Goal: Information Seeking & Learning: Check status

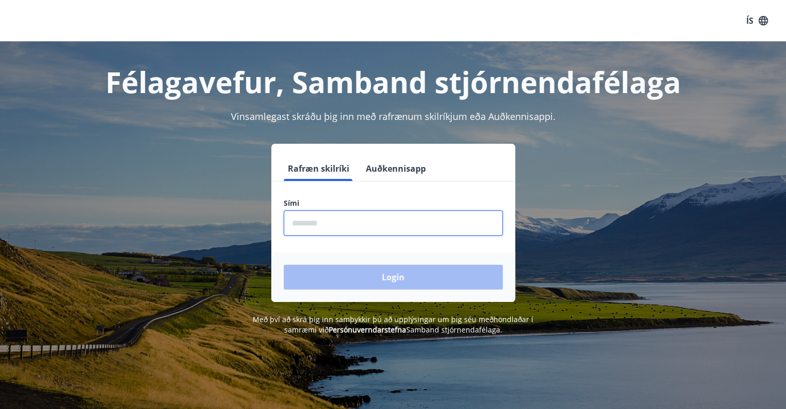
click at [310, 226] on input "phone" at bounding box center [393, 222] width 219 height 25
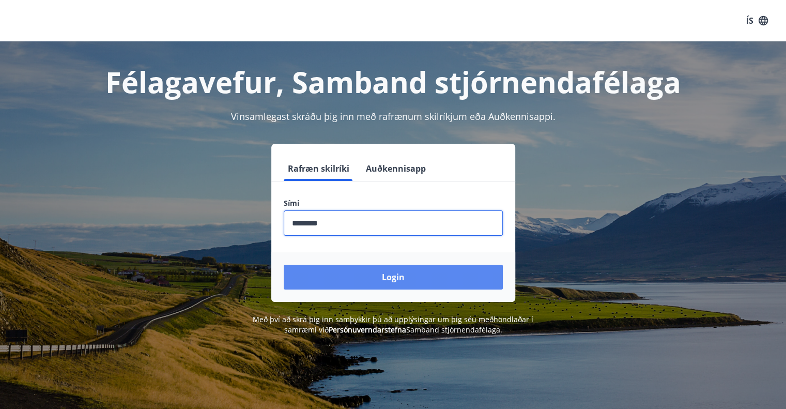
type input "********"
click at [386, 273] on button "Login" at bounding box center [393, 276] width 219 height 25
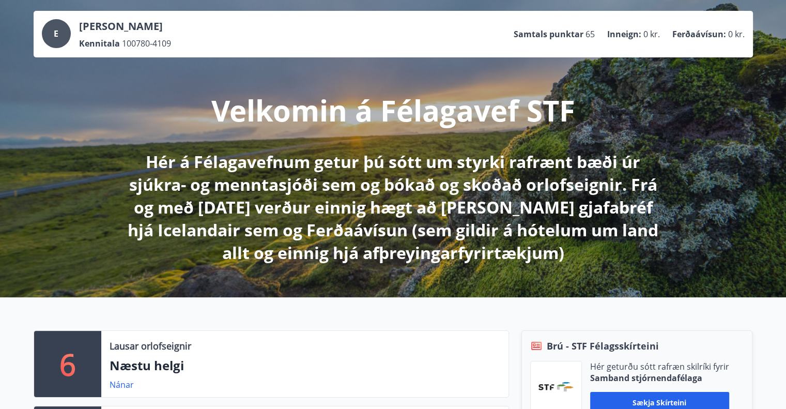
scroll to position [207, 0]
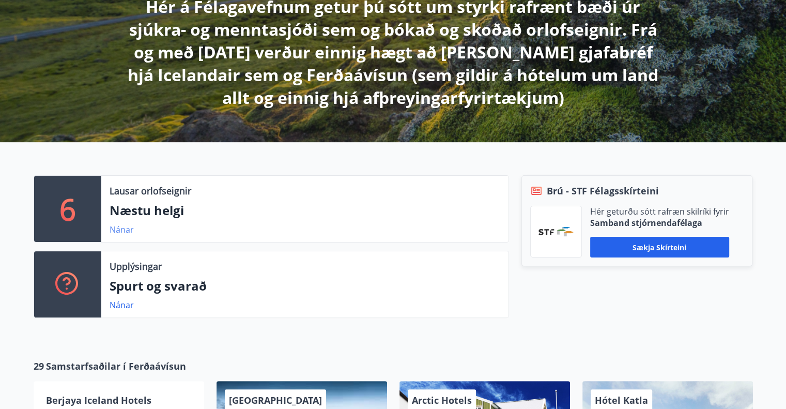
click at [117, 231] on link "Nánar" at bounding box center [121, 229] width 24 height 11
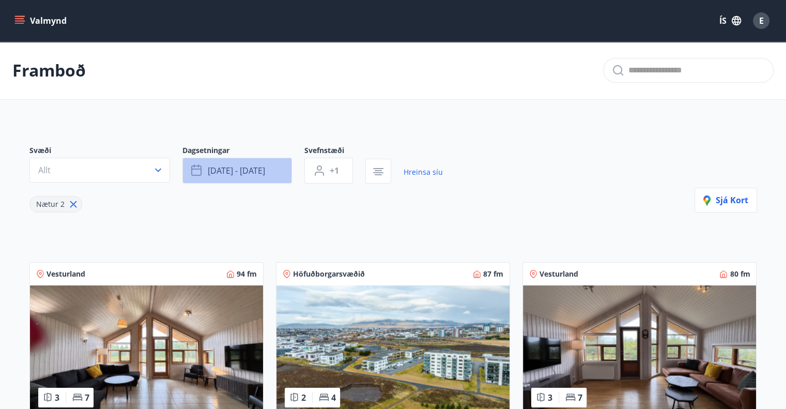
click at [217, 169] on span "[DATE] - [DATE]" at bounding box center [236, 170] width 57 height 11
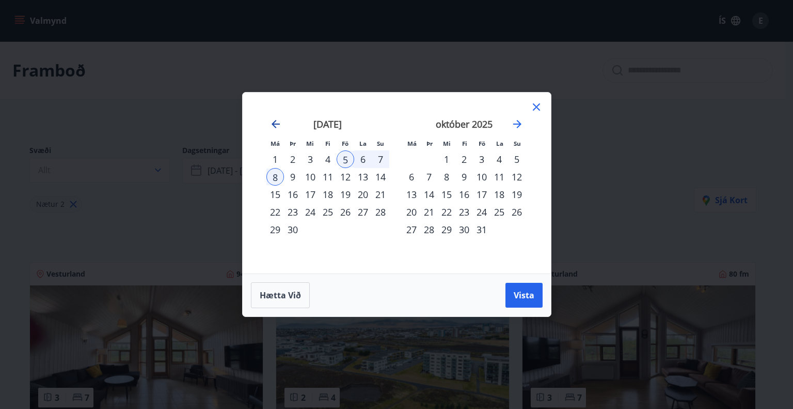
click at [272, 124] on icon "Move backward to switch to the previous month." at bounding box center [276, 124] width 8 height 8
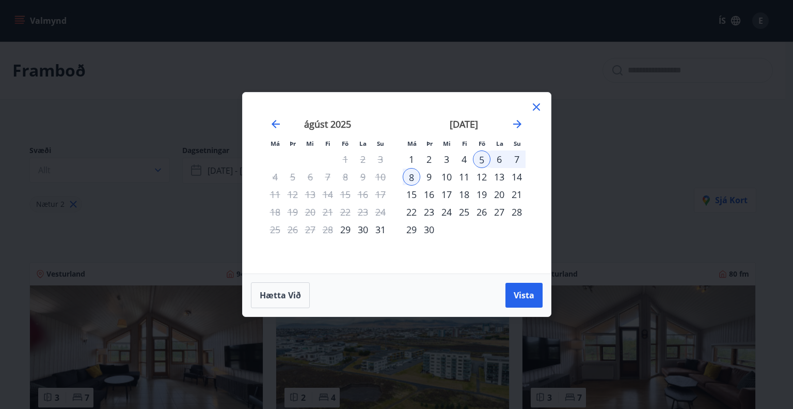
click at [344, 229] on div "29" at bounding box center [346, 230] width 18 height 18
click at [378, 227] on div "31" at bounding box center [381, 230] width 18 height 18
click at [516, 284] on button "Vista" at bounding box center [524, 294] width 37 height 25
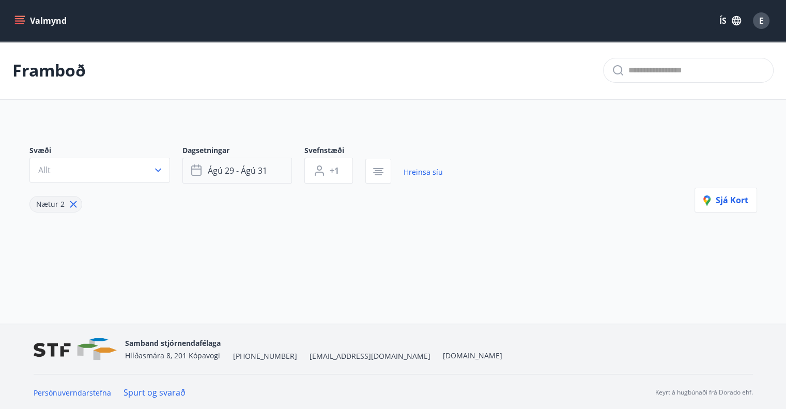
click at [255, 165] on span "ágú 29 - ágú 31" at bounding box center [237, 170] width 59 height 11
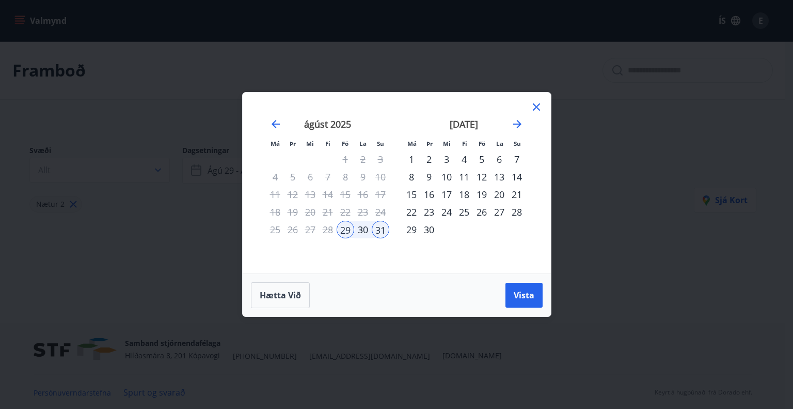
click at [483, 155] on div "5" at bounding box center [482, 159] width 18 height 18
click at [517, 156] on div "7" at bounding box center [517, 159] width 18 height 18
click at [528, 291] on span "Vista" at bounding box center [524, 294] width 21 height 11
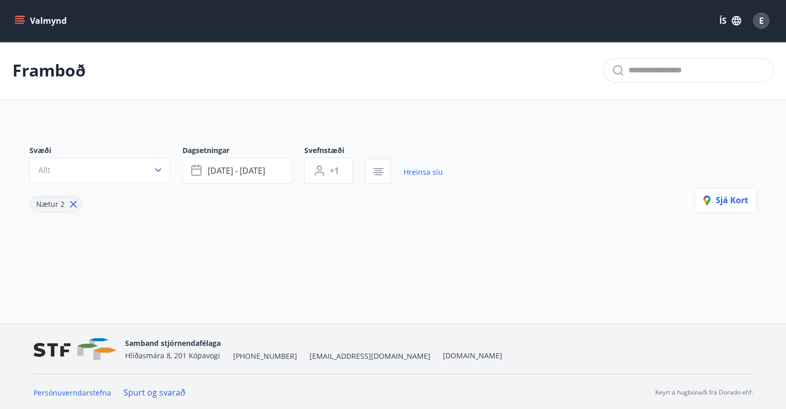
scroll to position [1, 0]
click at [70, 202] on icon at bounding box center [73, 202] width 11 height 11
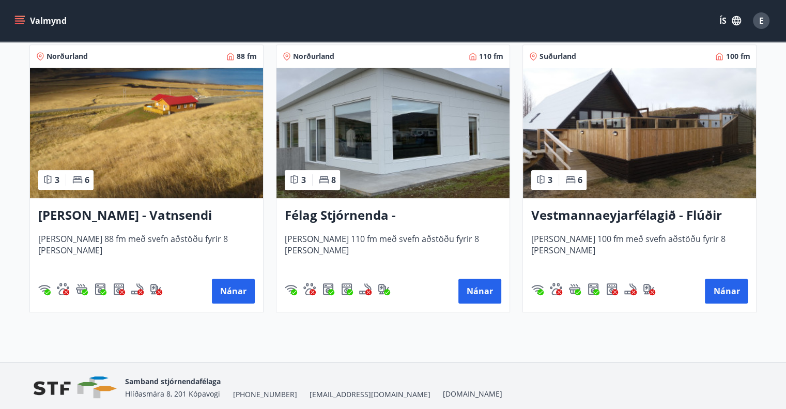
scroll to position [512, 0]
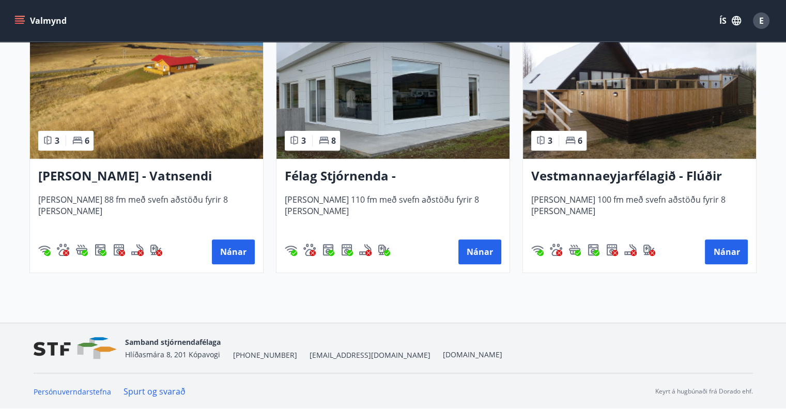
type input "*"
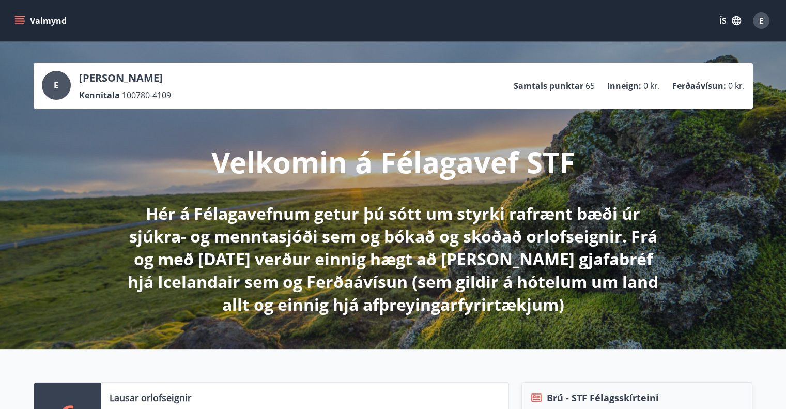
click at [21, 23] on icon "menu" at bounding box center [19, 23] width 9 height 1
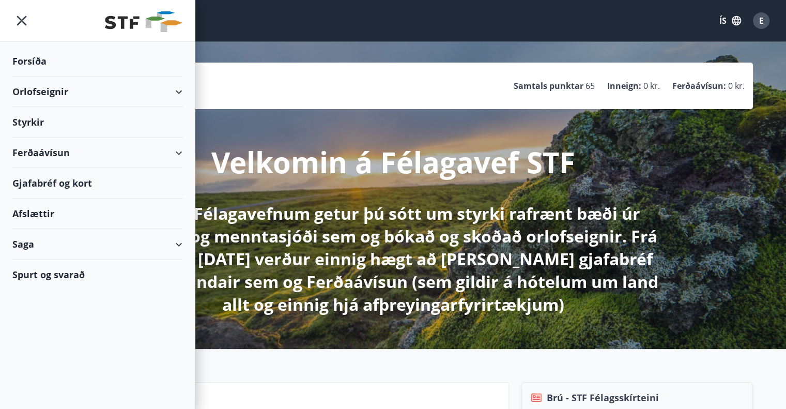
click at [37, 76] on div "Styrkir" at bounding box center [97, 61] width 170 height 30
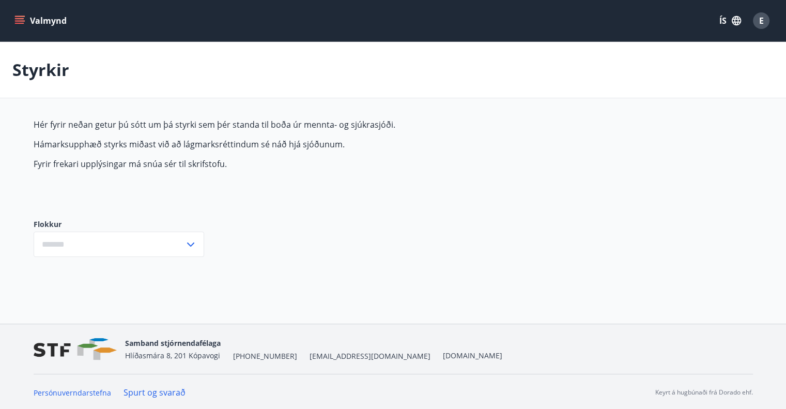
type input "***"
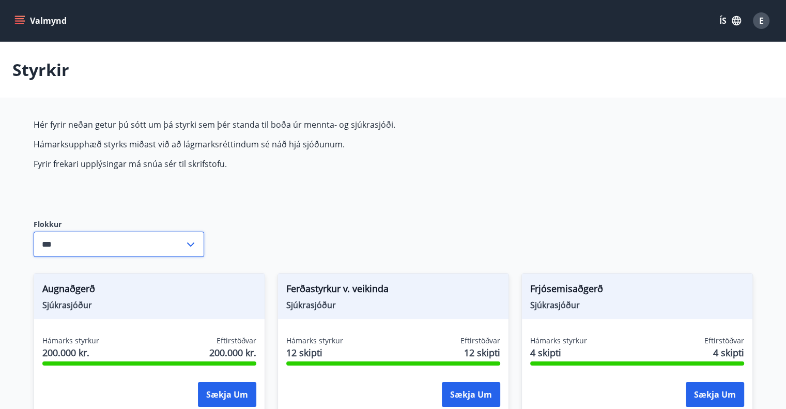
click at [93, 241] on input "***" at bounding box center [109, 243] width 151 height 25
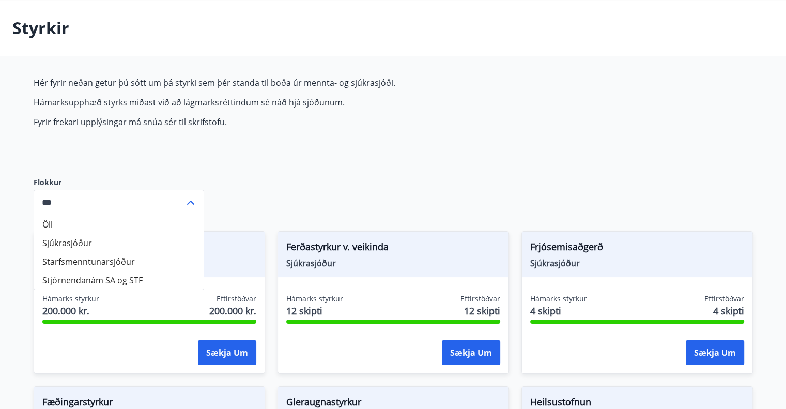
scroll to position [103, 0]
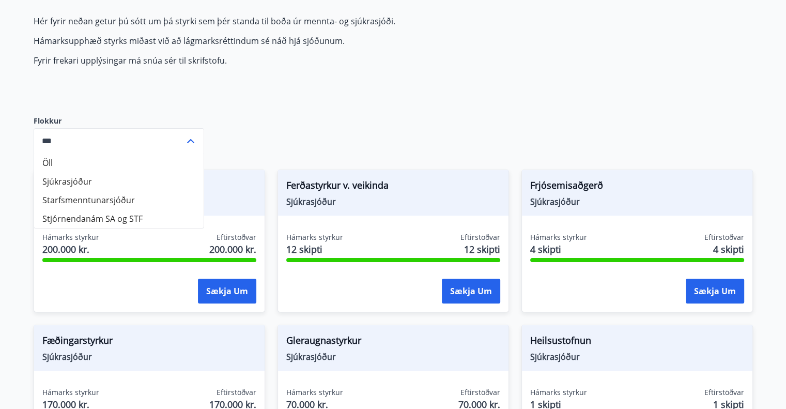
click at [74, 100] on div "Flokkur Öll Sjúkrasjóður Starfsmenntunarsjóður Stjórnendanám SA og STF *** ​" at bounding box center [119, 134] width 170 height 70
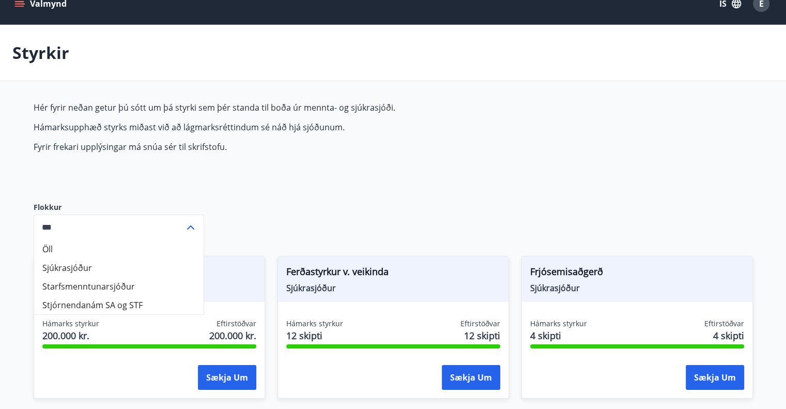
scroll to position [0, 0]
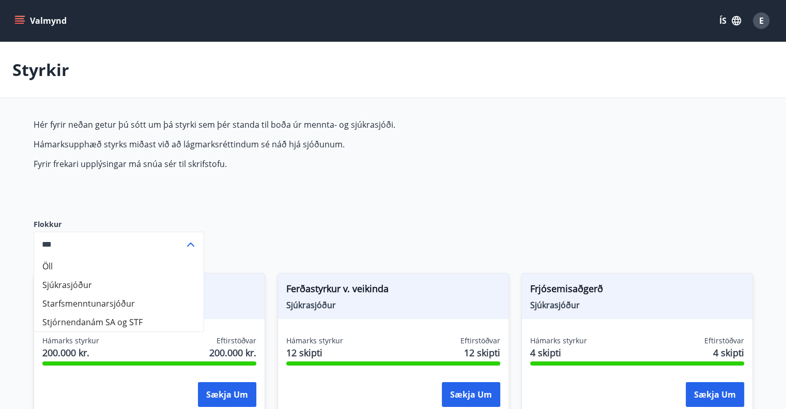
click at [21, 21] on icon "menu" at bounding box center [20, 20] width 11 height 1
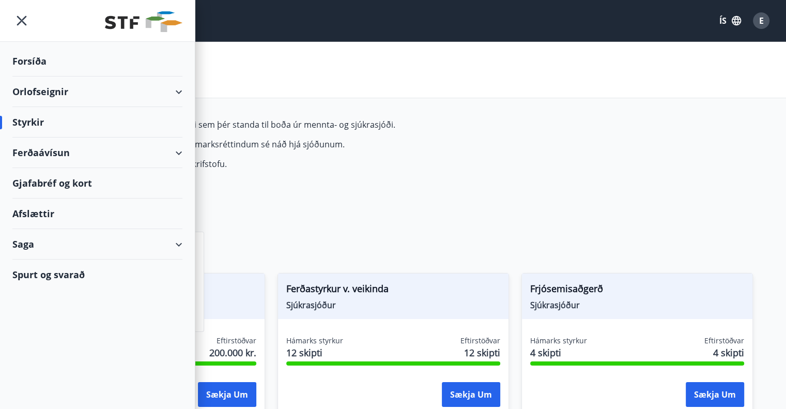
click at [175, 242] on div "Saga" at bounding box center [97, 244] width 170 height 30
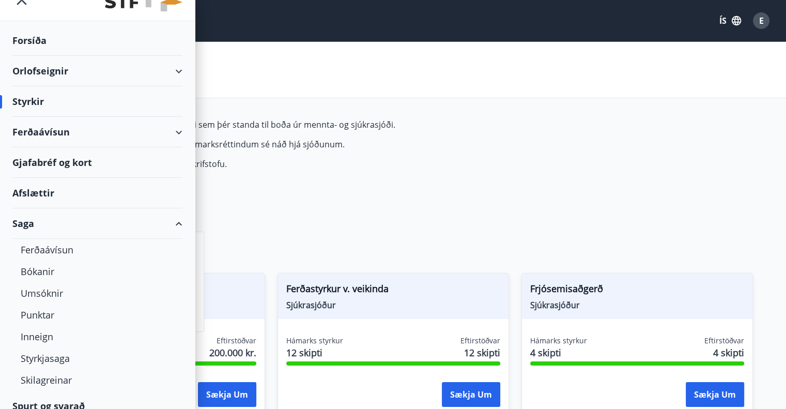
scroll to position [32, 0]
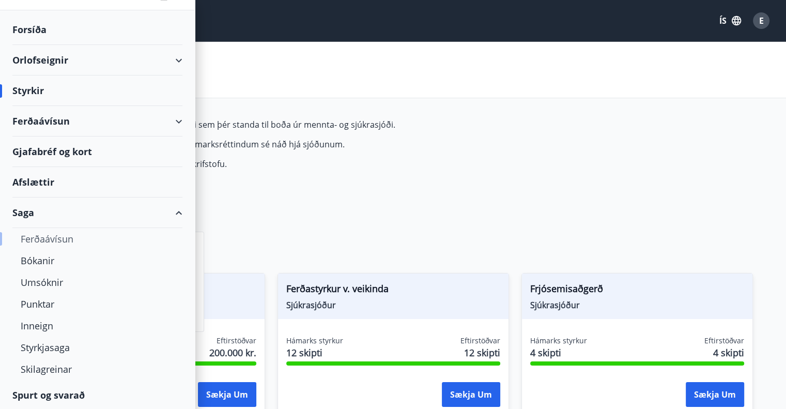
click at [175, 242] on div "Ferðaávísun" at bounding box center [97, 239] width 195 height 22
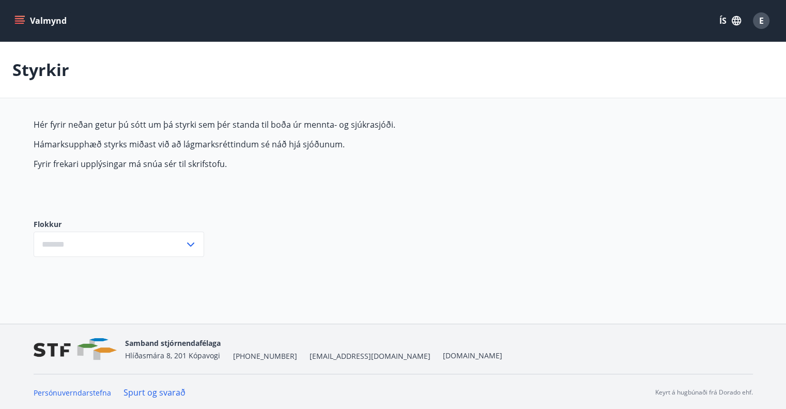
type input "***"
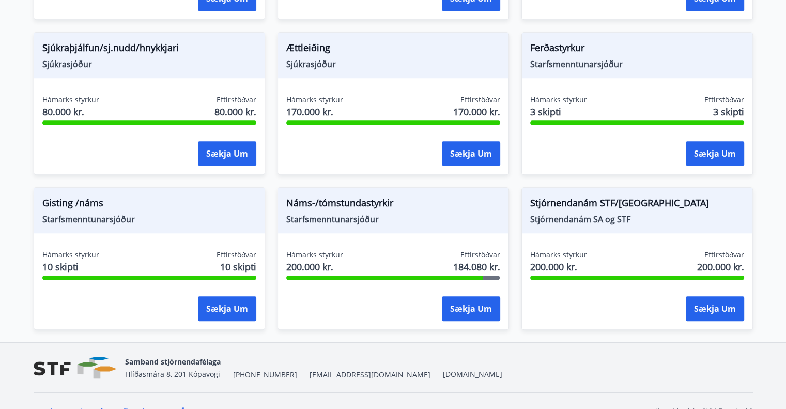
scroll to position [878, 0]
